Goal: Navigation & Orientation: Find specific page/section

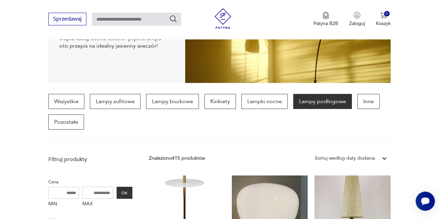
scroll to position [11, 0]
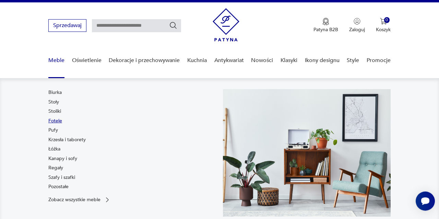
click at [59, 120] on link "Fotele" at bounding box center [55, 121] width 14 height 7
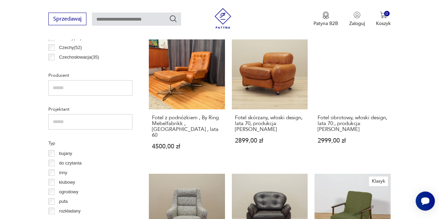
scroll to position [463, 0]
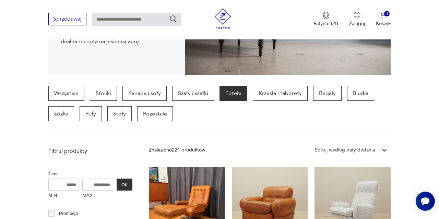
scroll to position [145, 0]
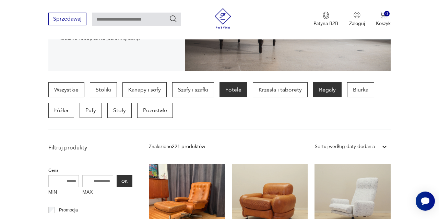
click at [326, 93] on p "Regały" at bounding box center [327, 89] width 28 height 15
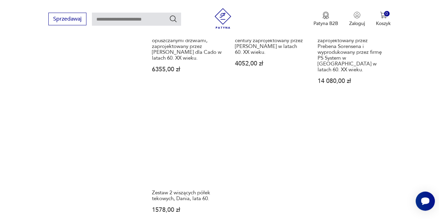
scroll to position [969, 0]
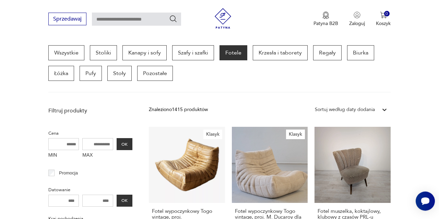
scroll to position [11, 0]
